Goal: Navigation & Orientation: Find specific page/section

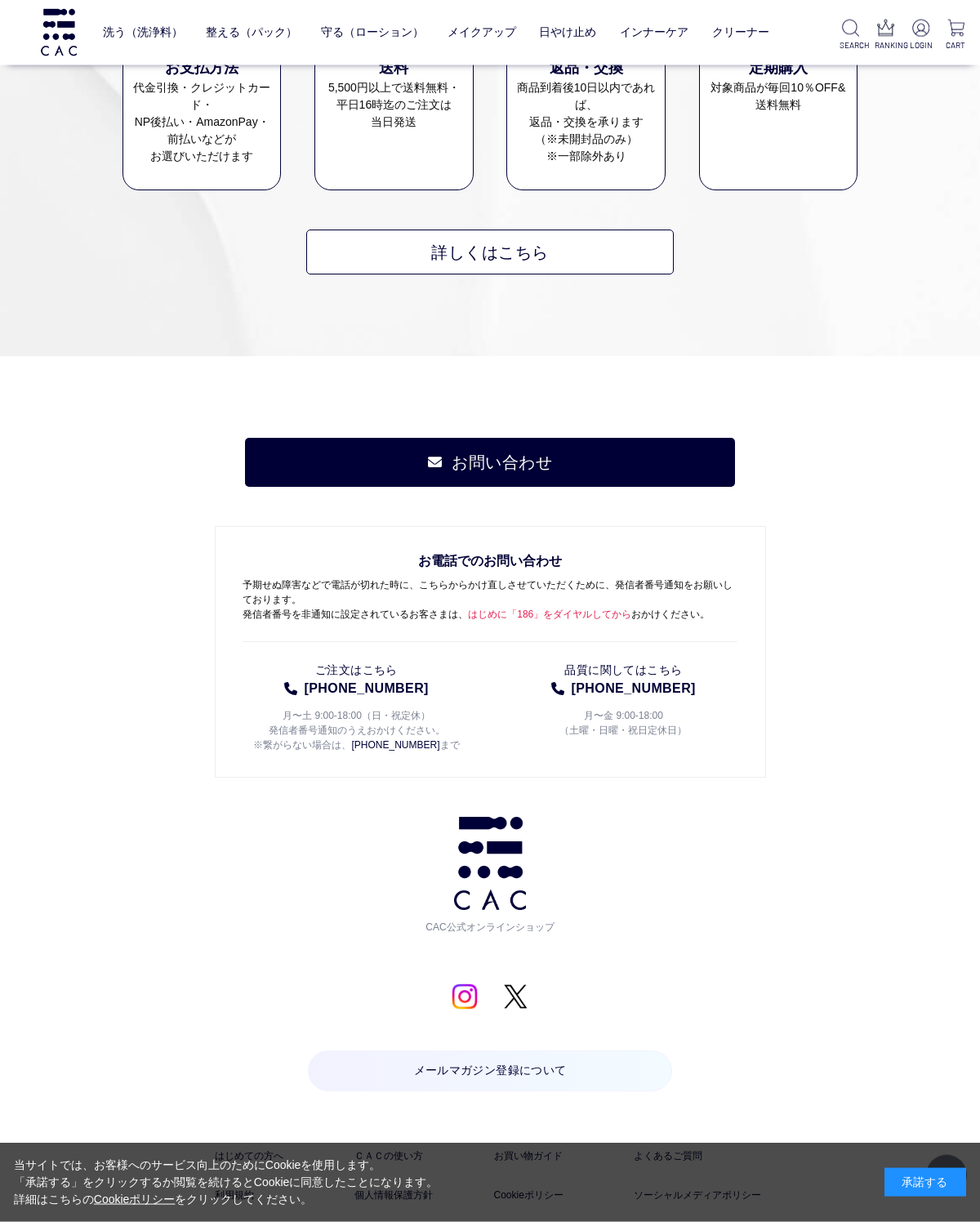
scroll to position [2202, 0]
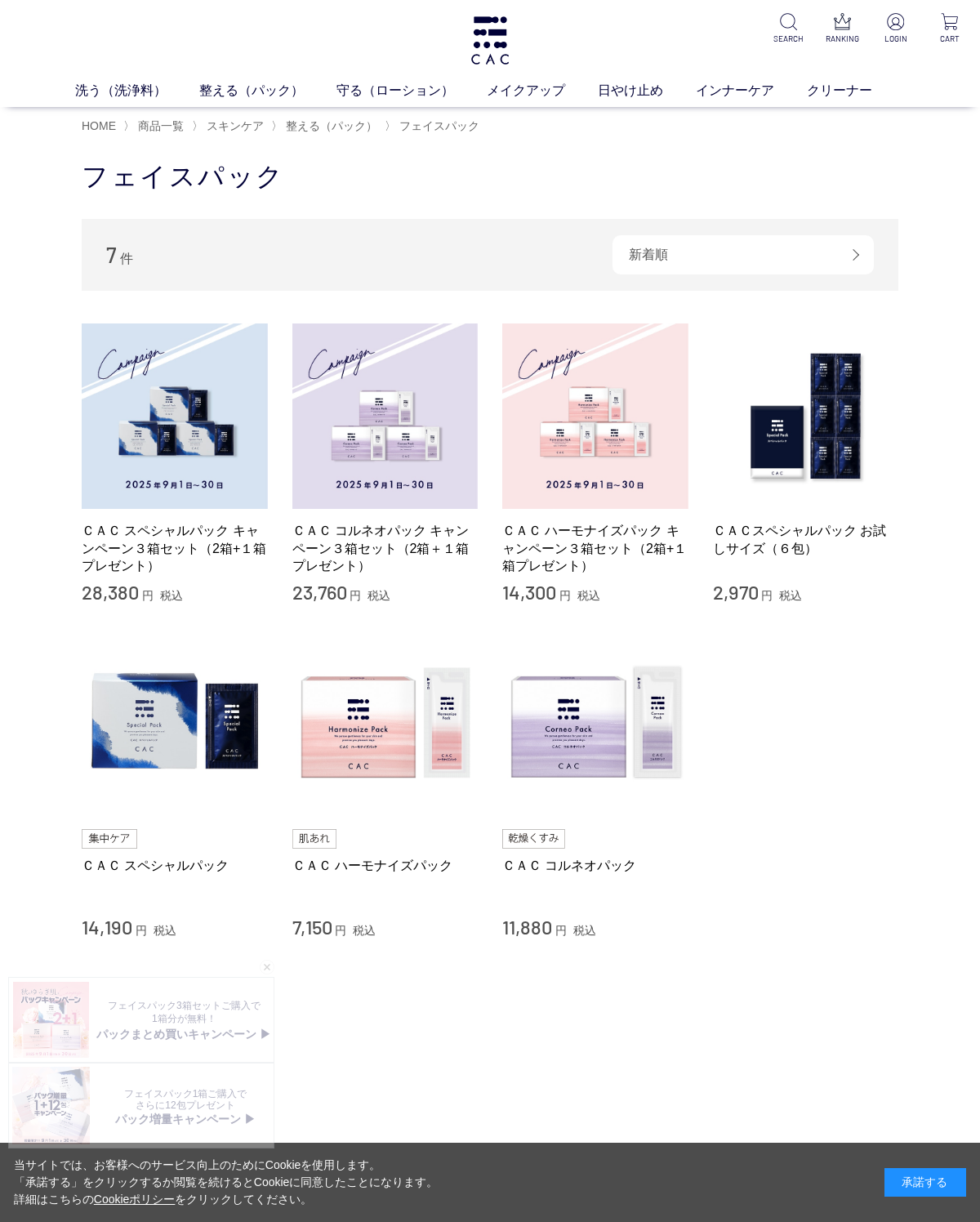
click at [386, 119] on link "保湿化粧水" at bounding box center [385, 121] width 57 height 13
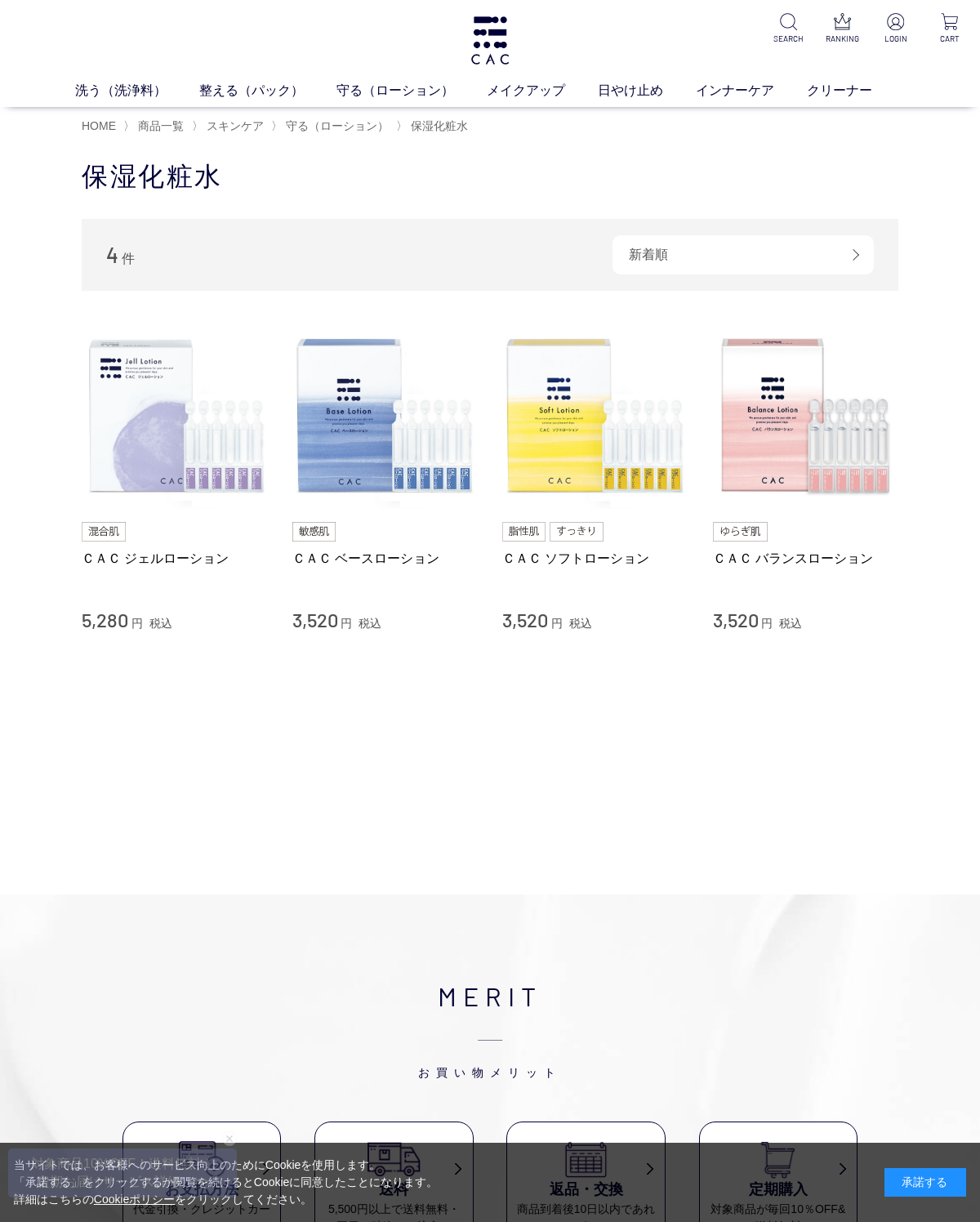
click at [359, 127] on ul "ベース アイ フェイスカラー リップ" at bounding box center [490, 122] width 784 height 40
click at [363, 99] on link "守る（ローション）" at bounding box center [411, 90] width 150 height 20
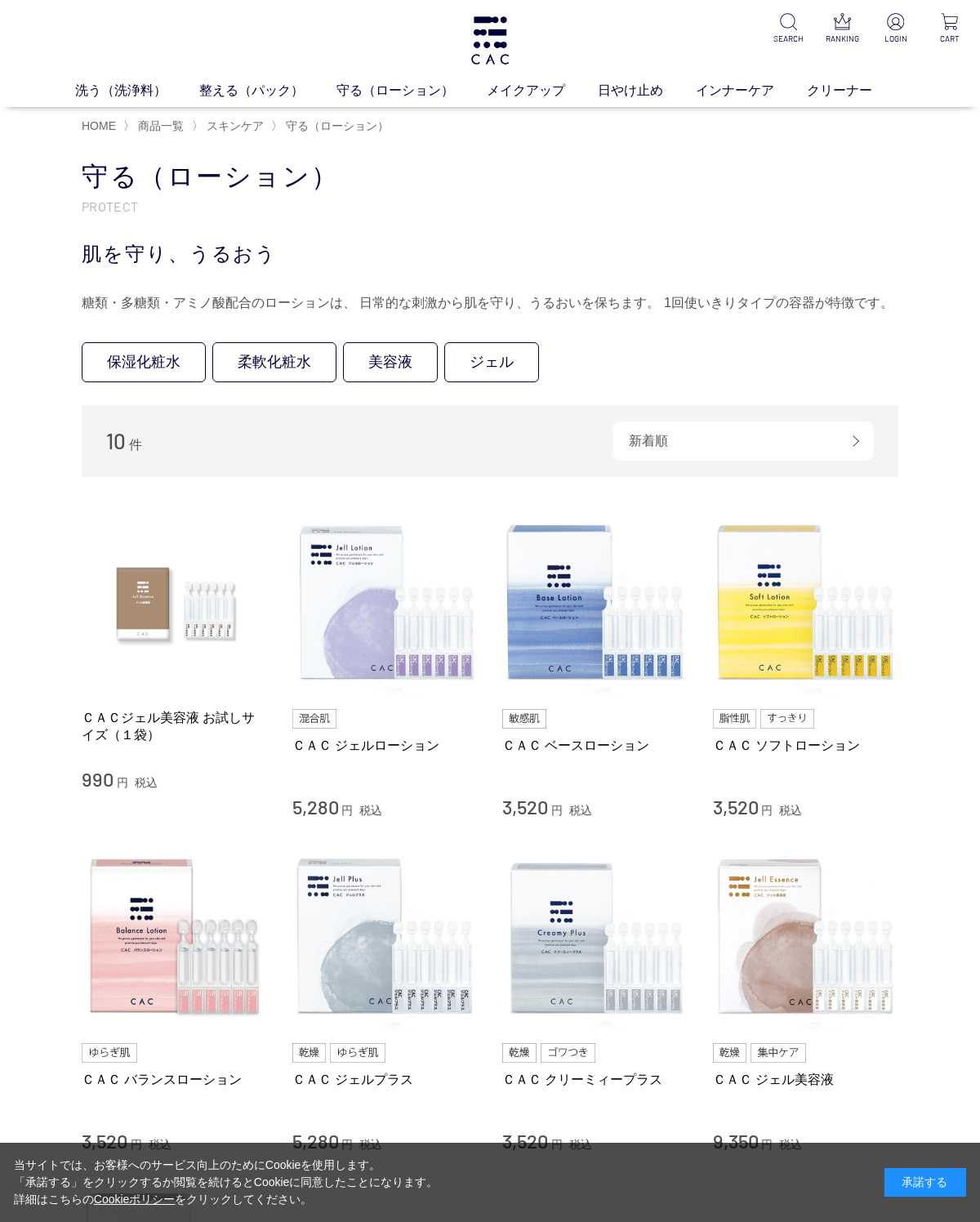
click at [364, 125] on link "ベース" at bounding box center [379, 121] width 34 height 13
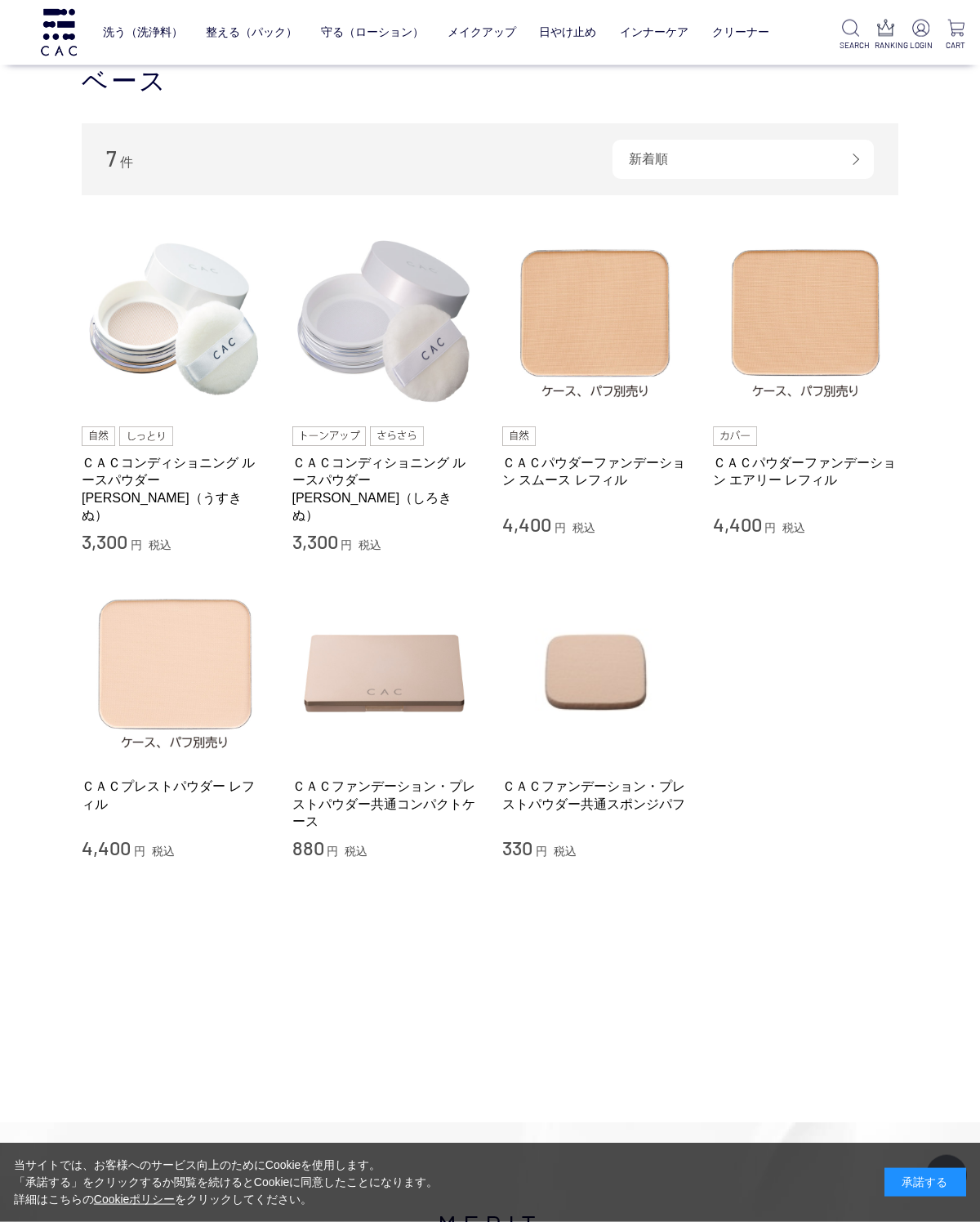
scroll to position [273, 0]
